Goal: Task Accomplishment & Management: Manage account settings

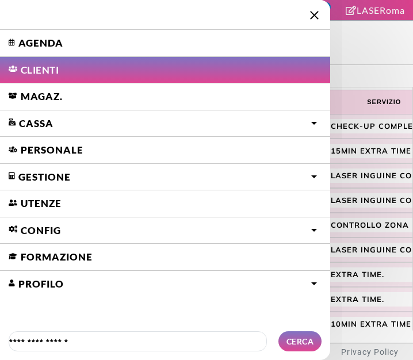
select select "**"
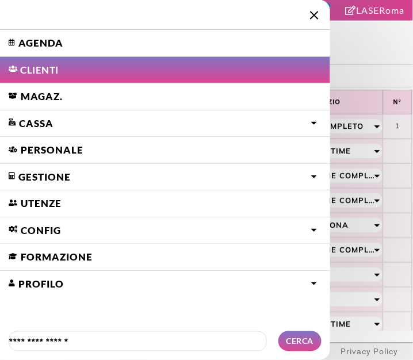
click at [36, 36] on link "Agenda" at bounding box center [165, 43] width 330 height 26
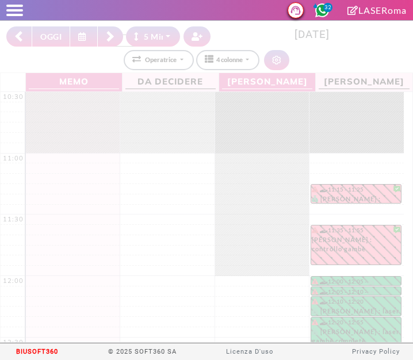
select select "*"
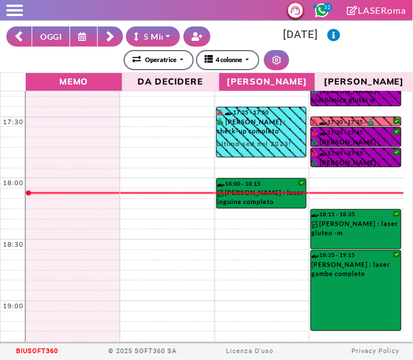
scroll to position [834, 0]
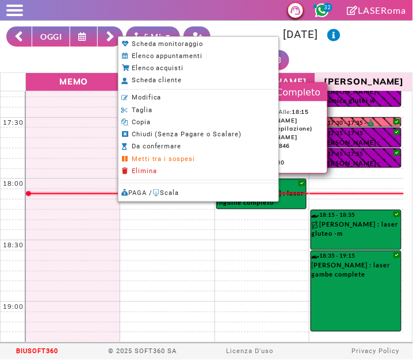
click at [135, 82] on span "Scheda cliente" at bounding box center [157, 80] width 51 height 7
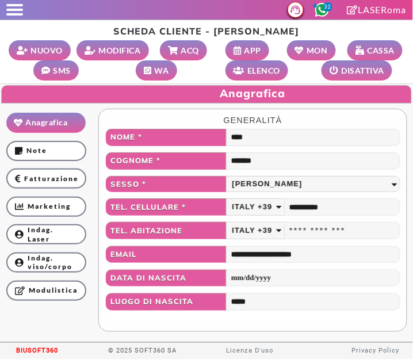
scroll to position [64, 0]
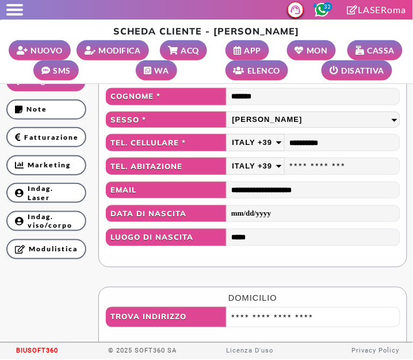
click at [310, 43] on link "MON" at bounding box center [311, 50] width 49 height 20
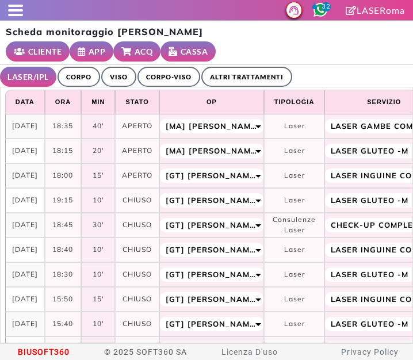
select select "**"
click at [250, 67] on link "ALTRI TRATTAMENTI" at bounding box center [246, 77] width 91 height 20
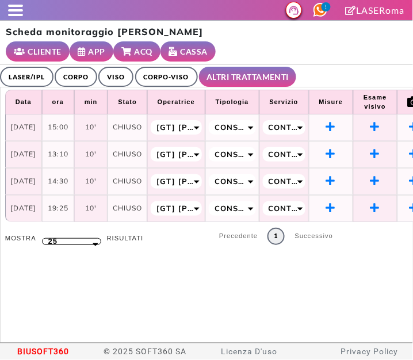
click at [29, 67] on link "LASER/IPL" at bounding box center [27, 77] width 54 height 20
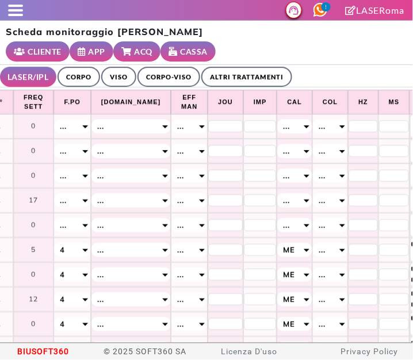
scroll to position [0, 470]
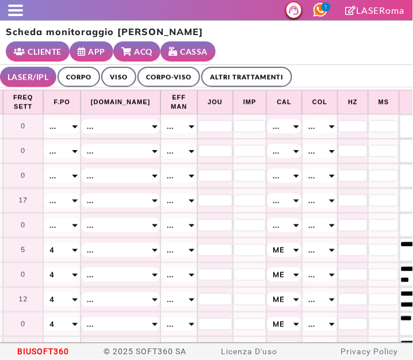
click at [153, 45] on small "ACQ" at bounding box center [144, 51] width 18 height 12
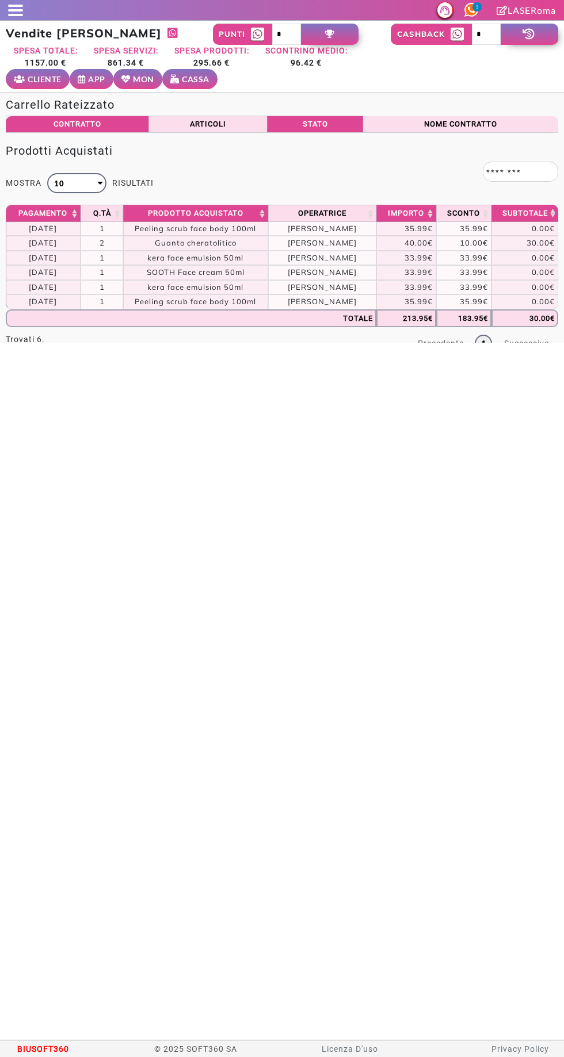
click at [18, 5] on span at bounding box center [15, 6] width 15 height 2
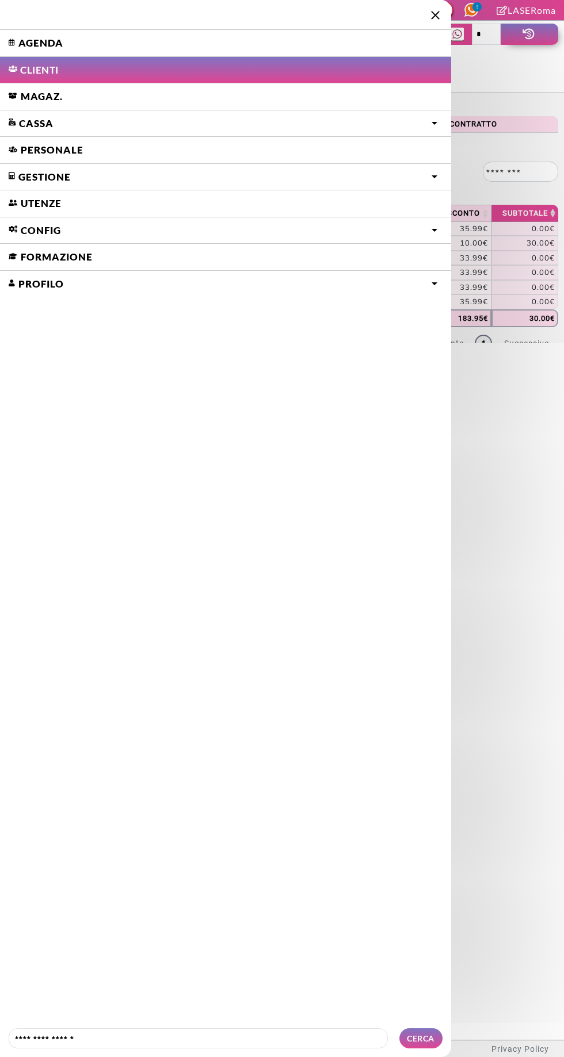
click at [13, 43] on icon at bounding box center [14, 43] width 10 height 10
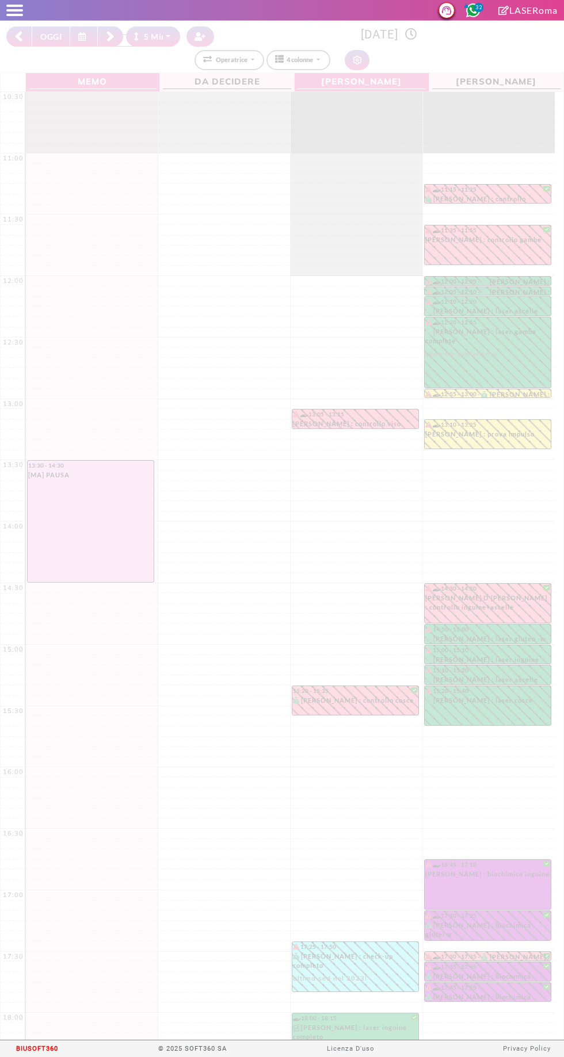
select select "*"
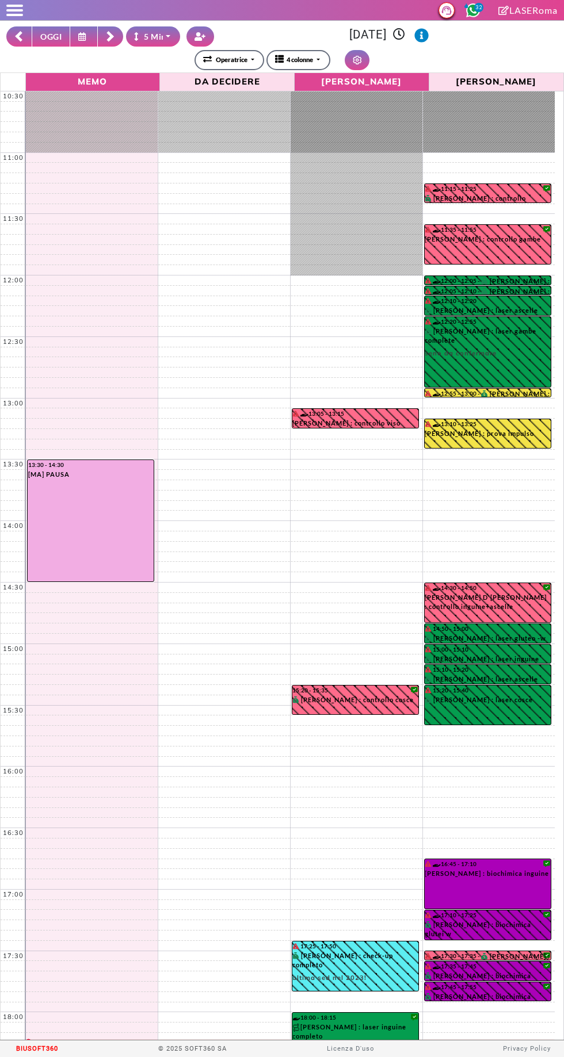
scroll to position [217, 0]
